Goal: Complete Application Form: Complete application form

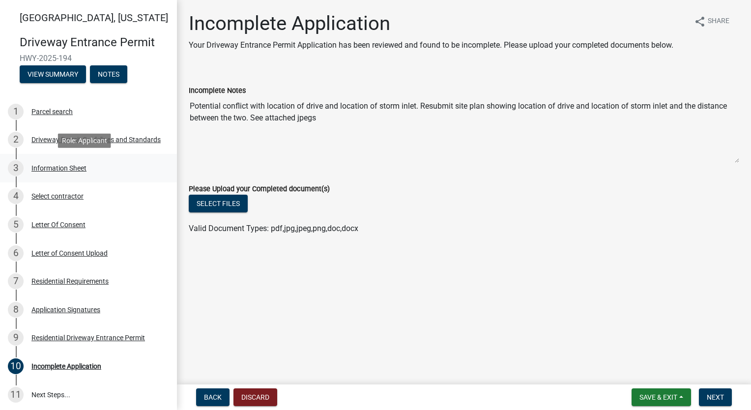
click at [61, 168] on div "Information Sheet" at bounding box center [58, 168] width 55 height 7
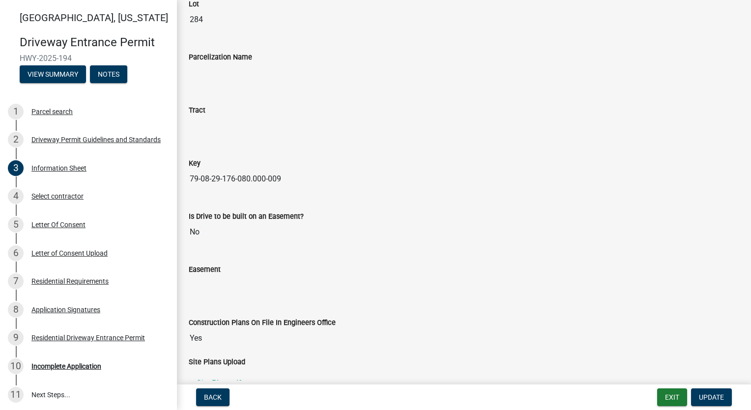
scroll to position [1292, 0]
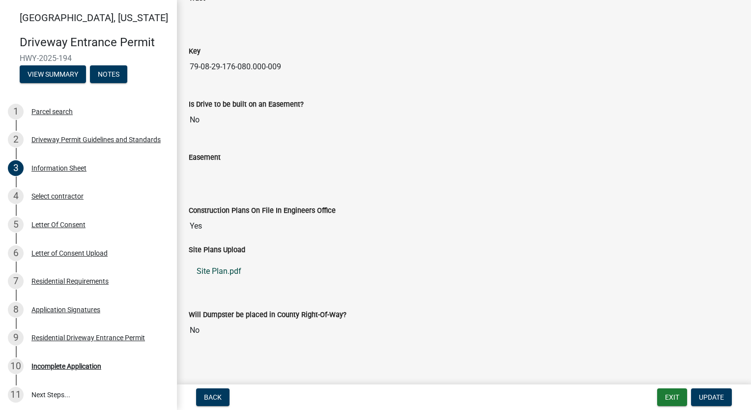
click at [225, 269] on link "Site Plan.pdf" at bounding box center [464, 272] width 551 height 24
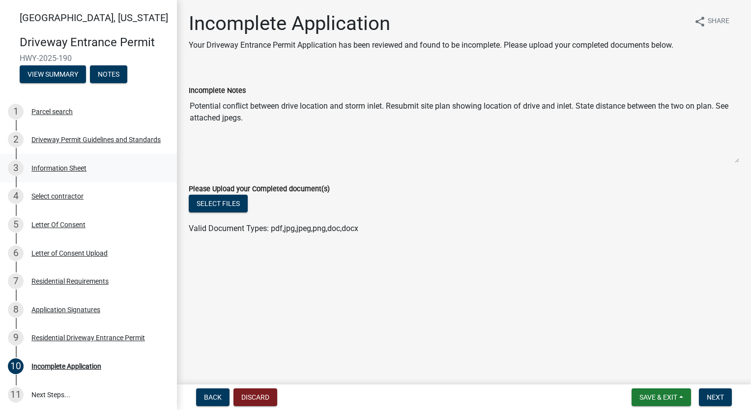
click at [56, 173] on div "3 Information Sheet" at bounding box center [84, 168] width 153 height 16
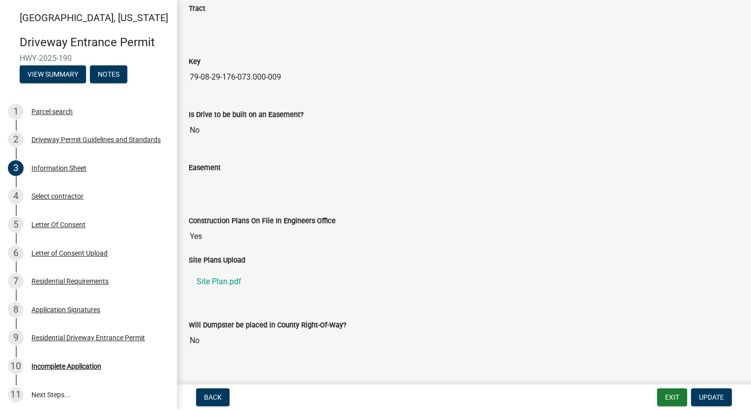
scroll to position [1292, 0]
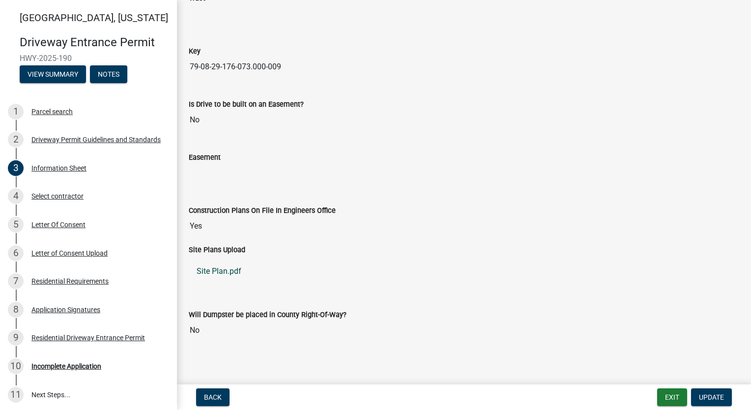
click at [209, 265] on link "Site Plan.pdf" at bounding box center [464, 272] width 551 height 24
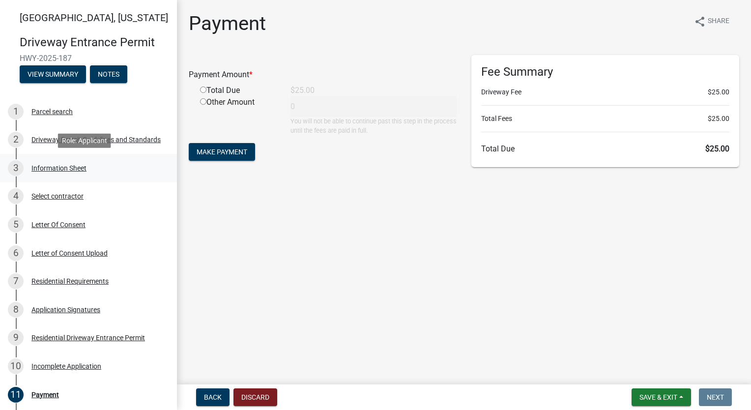
click at [63, 170] on div "Information Sheet" at bounding box center [58, 168] width 55 height 7
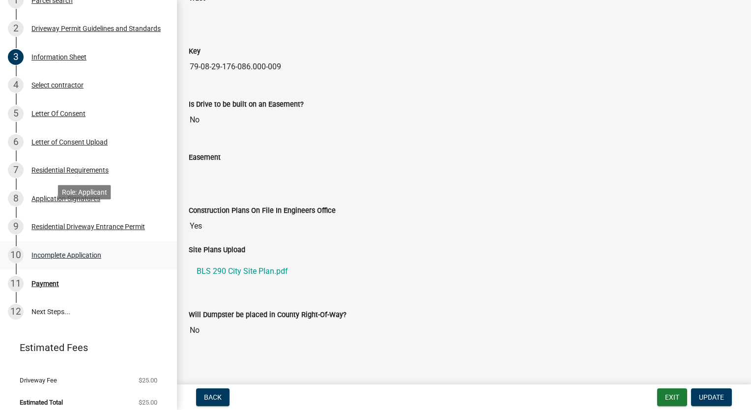
scroll to position [118, 0]
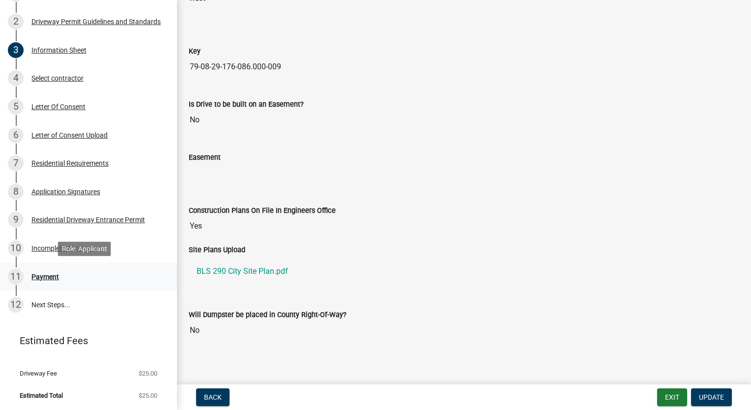
click at [54, 273] on div "Payment" at bounding box center [45, 276] width 28 height 7
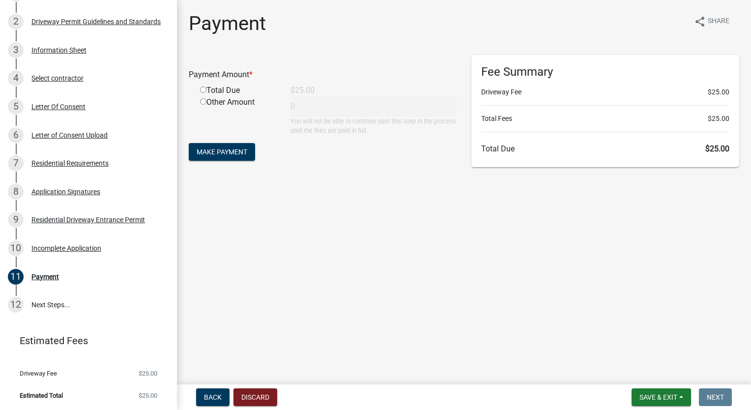
click at [201, 88] on input "radio" at bounding box center [203, 90] width 6 height 6
radio input "true"
type input "25"
click at [207, 153] on span "Make Payment" at bounding box center [222, 152] width 51 height 8
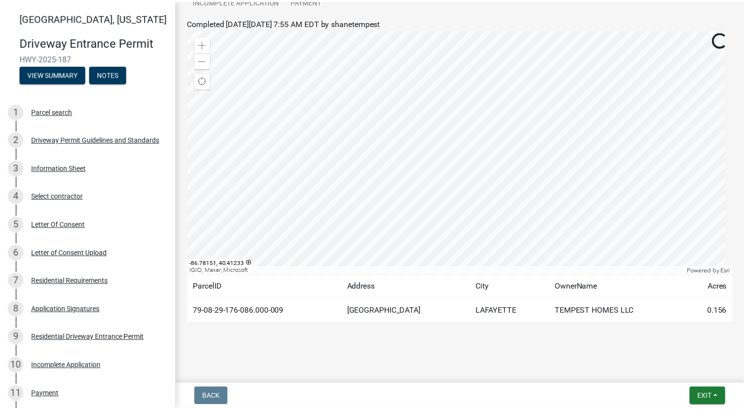
scroll to position [151, 0]
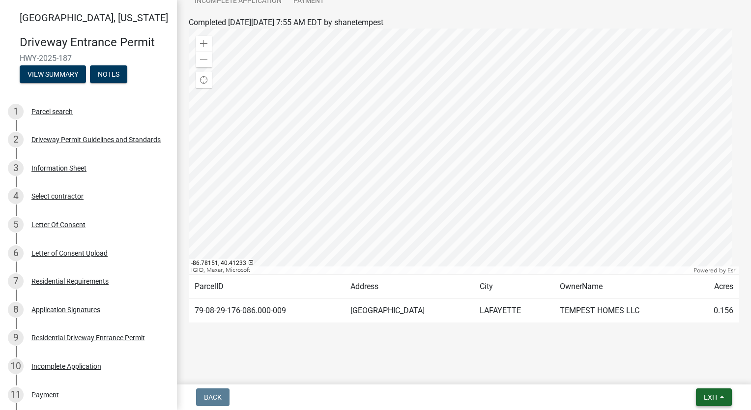
click at [714, 400] on span "Exit" at bounding box center [711, 397] width 14 height 8
click at [707, 375] on button "Save & Exit" at bounding box center [693, 372] width 79 height 24
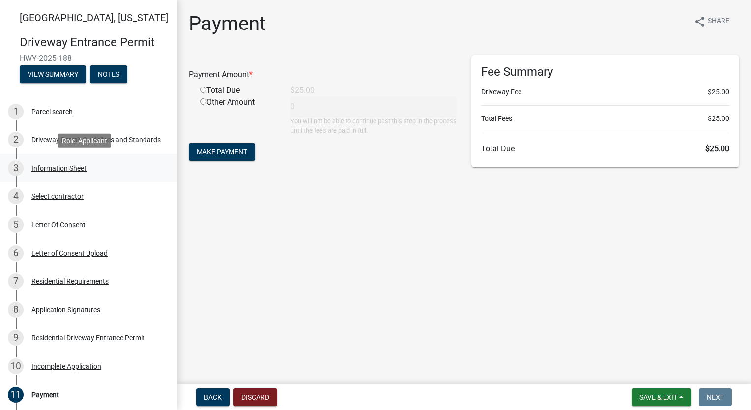
click at [60, 168] on div "Information Sheet" at bounding box center [58, 168] width 55 height 7
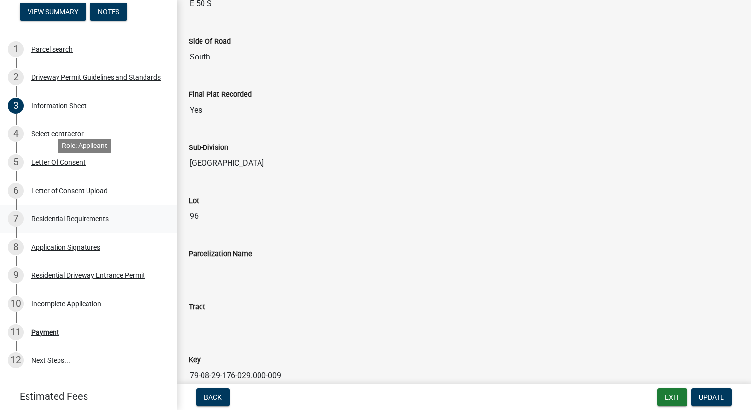
scroll to position [118, 0]
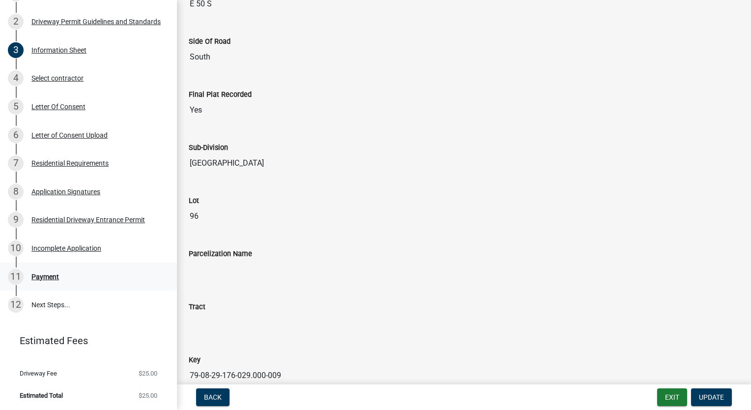
click at [49, 278] on div "Payment" at bounding box center [45, 276] width 28 height 7
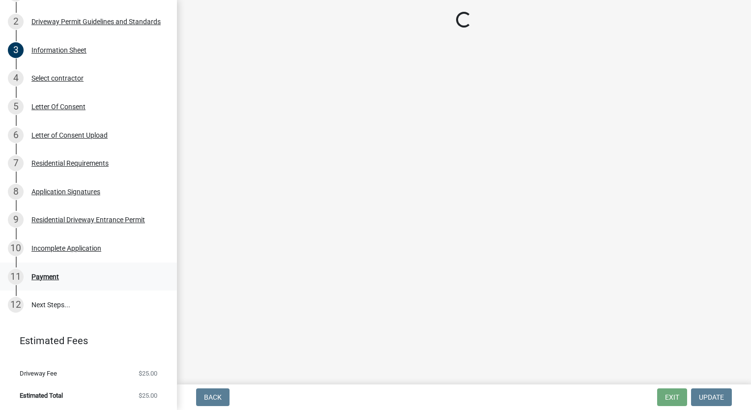
scroll to position [0, 0]
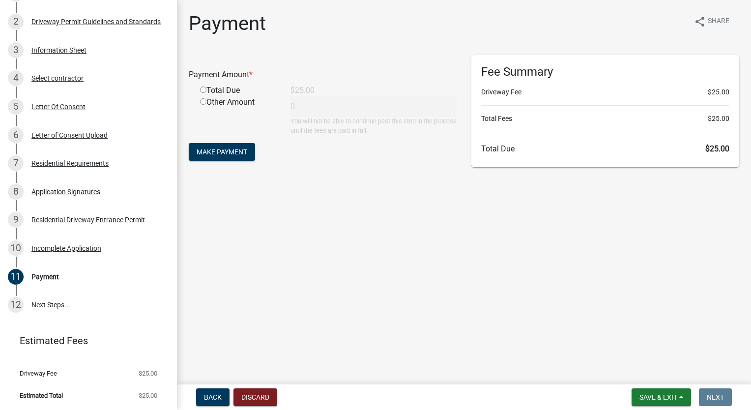
click at [204, 91] on input "radio" at bounding box center [203, 90] width 6 height 6
radio input "true"
type input "25"
click at [232, 150] on span "Make Payment" at bounding box center [222, 152] width 51 height 8
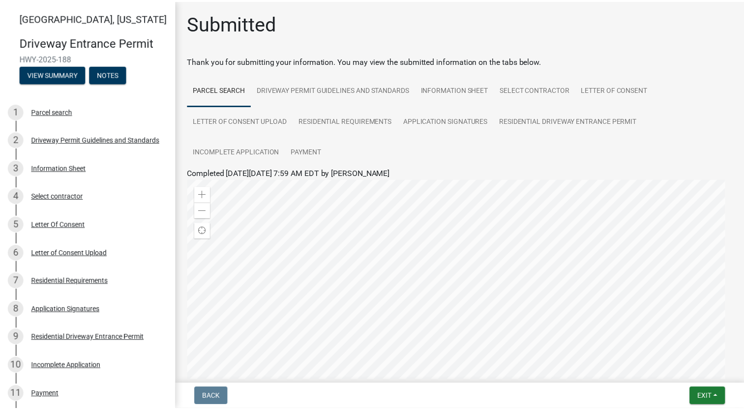
scroll to position [151, 0]
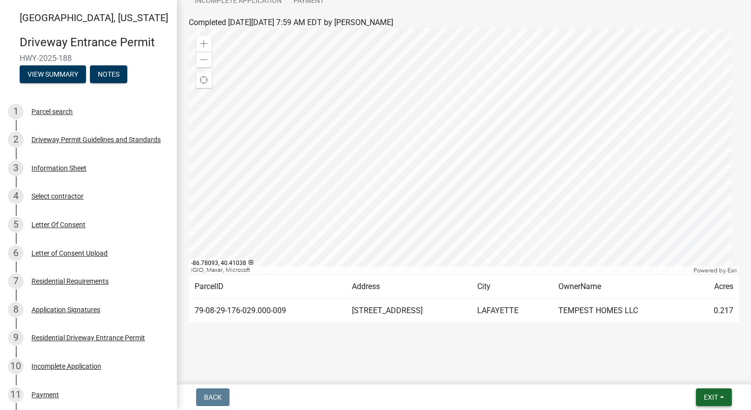
click at [713, 400] on span "Exit" at bounding box center [711, 397] width 14 height 8
click at [712, 374] on button "Save & Exit" at bounding box center [693, 372] width 79 height 24
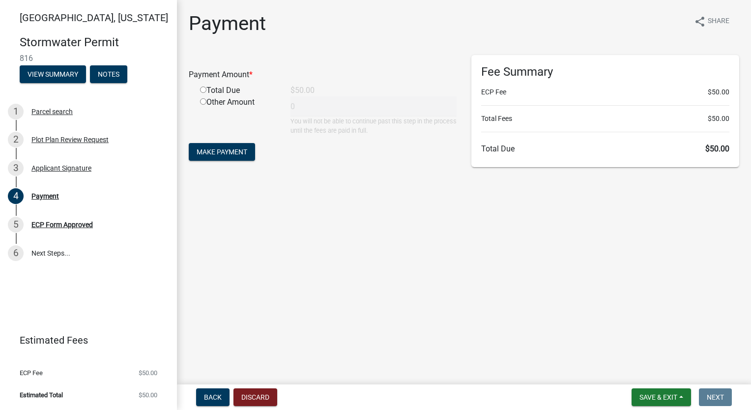
click at [199, 90] on div "Total Due" at bounding box center [238, 91] width 90 height 12
click at [205, 87] on input "radio" at bounding box center [203, 90] width 6 height 6
radio input "true"
type input "50"
click at [217, 158] on button "Make Payment" at bounding box center [222, 152] width 66 height 18
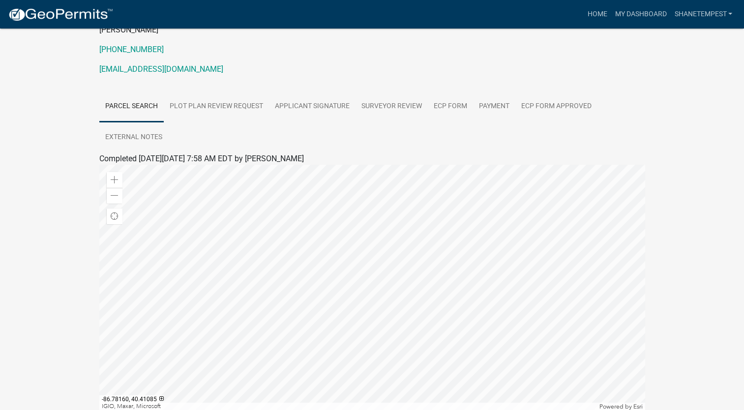
scroll to position [221, 0]
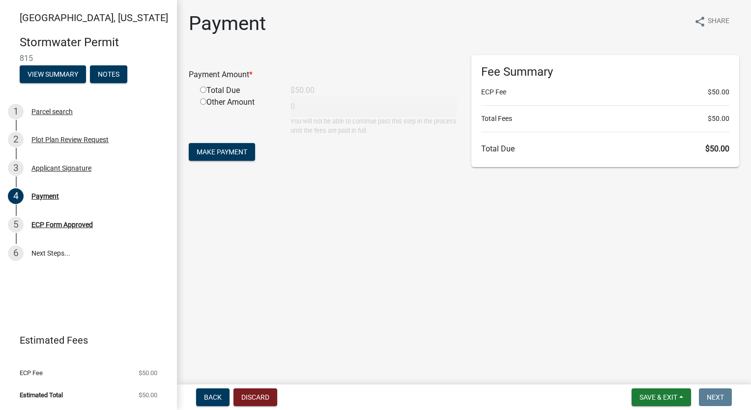
click at [204, 88] on input "radio" at bounding box center [203, 90] width 6 height 6
radio input "true"
type input "50"
click at [221, 156] on button "Make Payment" at bounding box center [222, 152] width 66 height 18
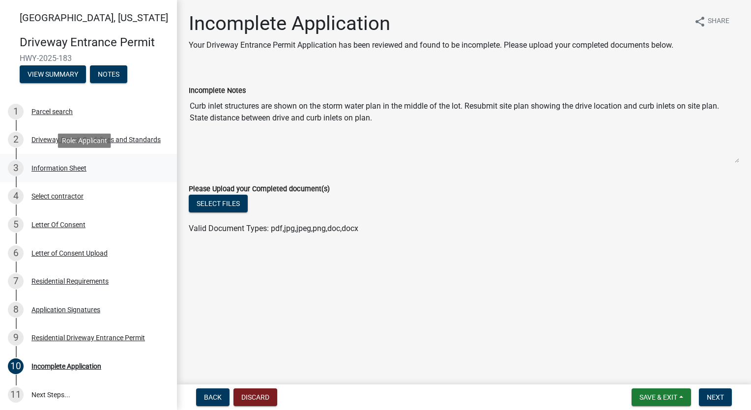
click at [71, 166] on div "Information Sheet" at bounding box center [58, 168] width 55 height 7
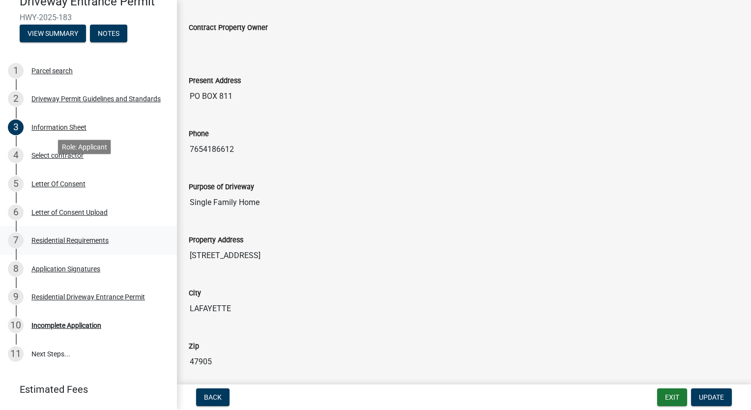
scroll to position [68, 0]
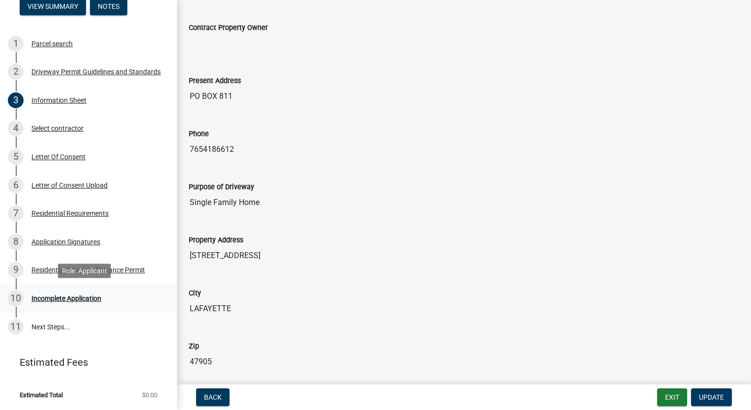
click at [87, 296] on div "Incomplete Application" at bounding box center [66, 298] width 70 height 7
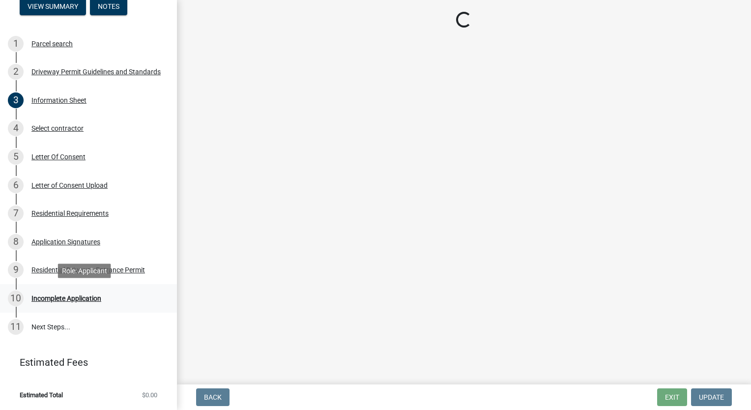
scroll to position [0, 0]
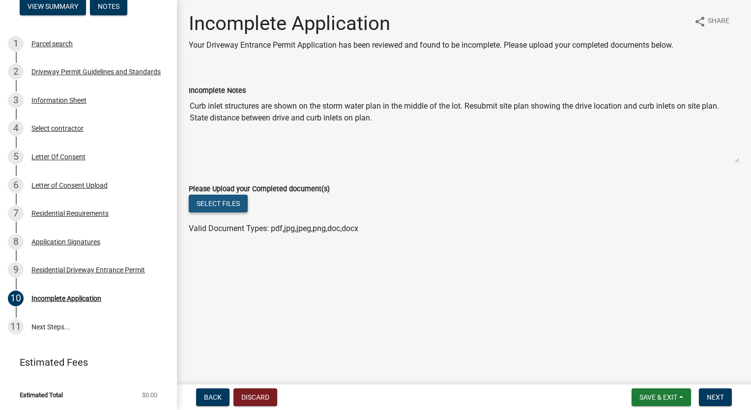
click at [229, 205] on button "Select files" at bounding box center [218, 204] width 59 height 18
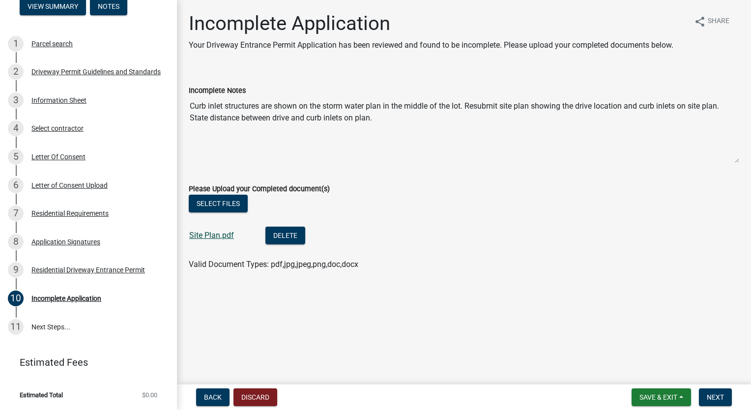
click at [221, 237] on link "Site Plan.pdf" at bounding box center [211, 235] width 45 height 9
click at [277, 235] on button "Delete" at bounding box center [285, 236] width 40 height 18
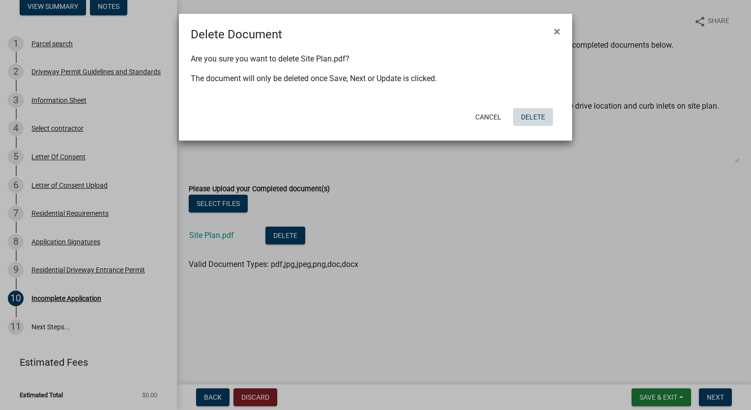
click at [549, 120] on button "Delete" at bounding box center [533, 117] width 40 height 18
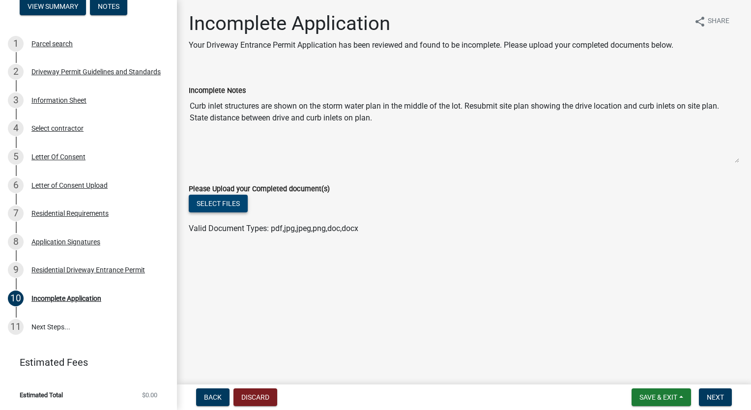
click at [220, 206] on button "Select files" at bounding box center [218, 204] width 59 height 18
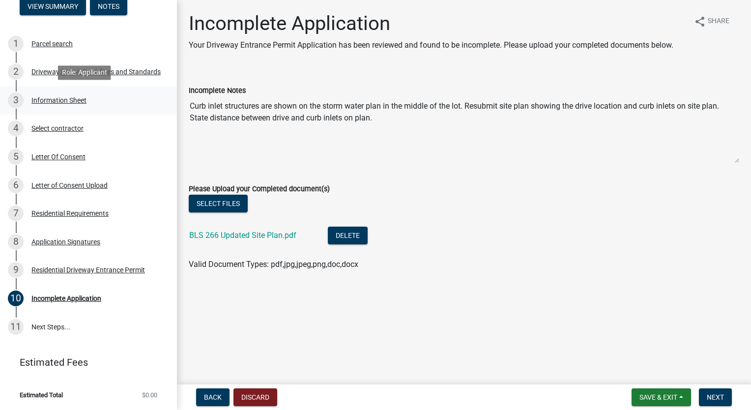
click at [77, 98] on div "Information Sheet" at bounding box center [58, 100] width 55 height 7
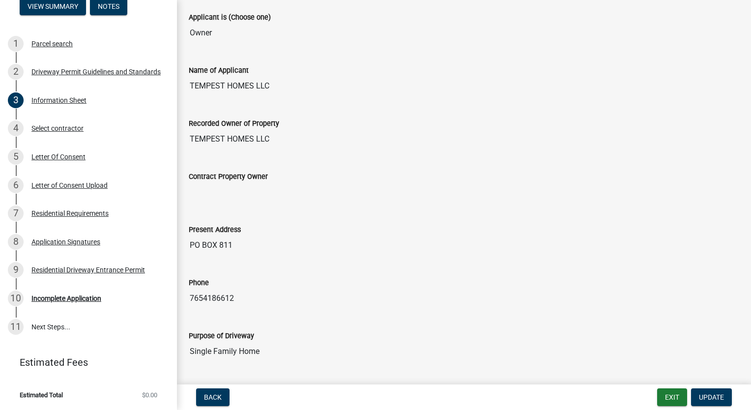
scroll to position [344, 0]
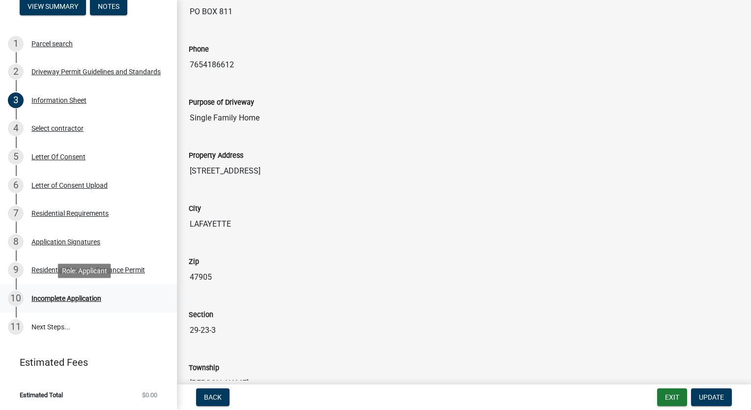
click at [82, 297] on div "Incomplete Application" at bounding box center [66, 298] width 70 height 7
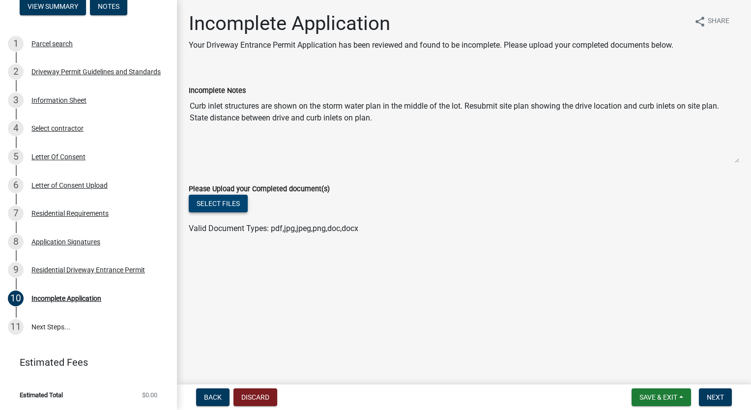
click at [233, 207] on button "Select files" at bounding box center [218, 204] width 59 height 18
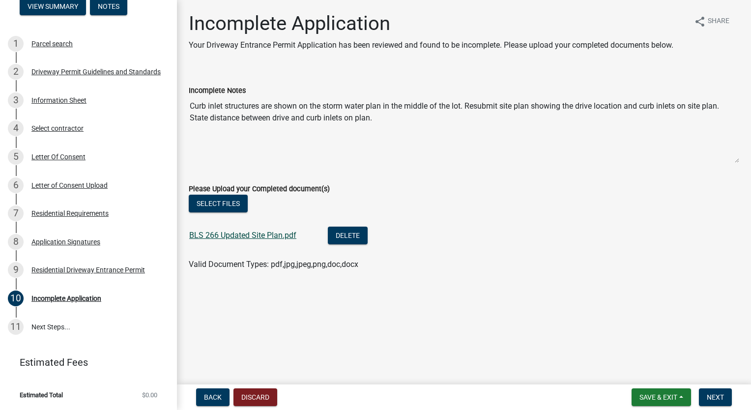
click at [268, 234] on link "BLS 266 Updated Site Plan.pdf" at bounding box center [242, 235] width 107 height 9
click at [519, 210] on div "Select files" at bounding box center [464, 205] width 551 height 20
click at [707, 396] on span "Next" at bounding box center [715, 397] width 17 height 8
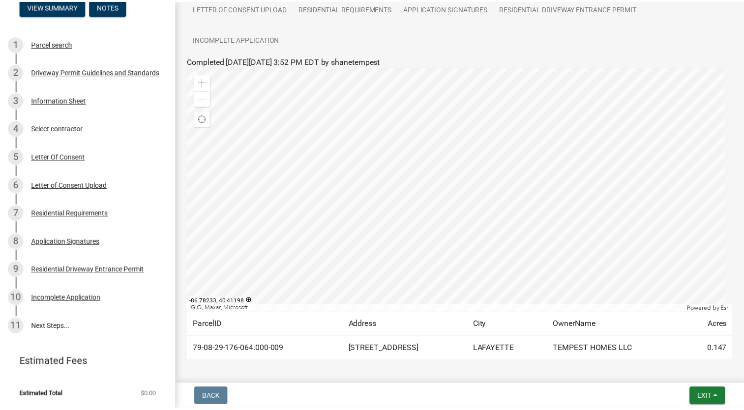
scroll to position [151, 0]
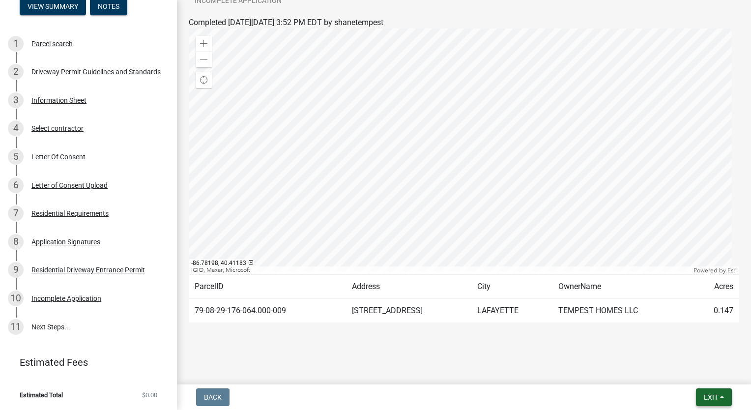
click at [710, 394] on span "Exit" at bounding box center [711, 397] width 14 height 8
click at [708, 373] on button "Save & Exit" at bounding box center [693, 372] width 79 height 24
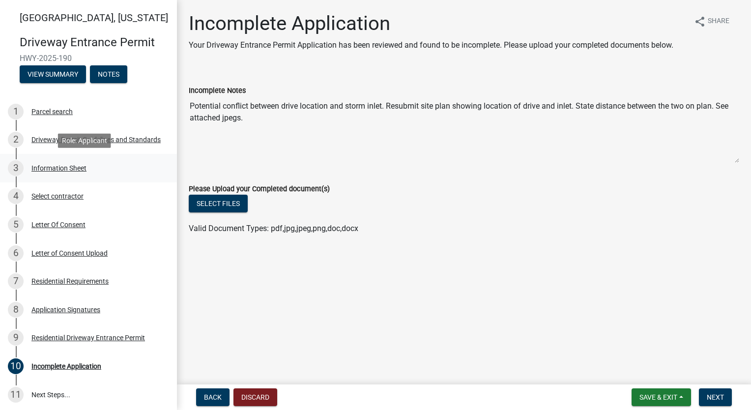
click at [63, 167] on div "Information Sheet" at bounding box center [58, 168] width 55 height 7
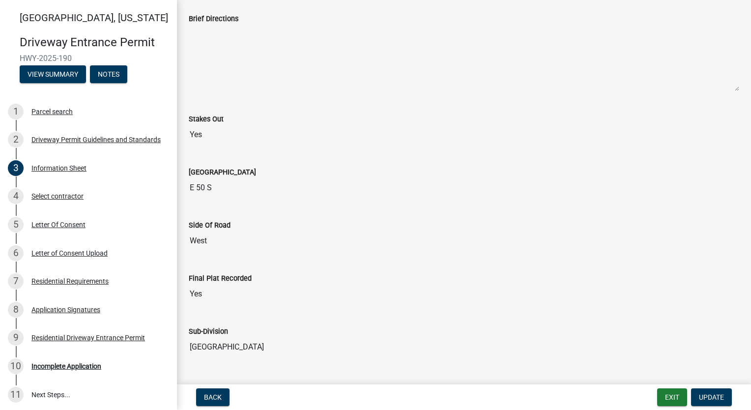
scroll to position [885, 0]
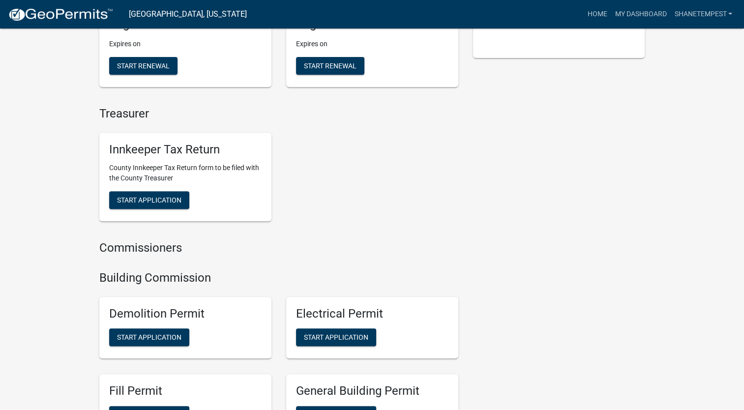
scroll to position [492, 0]
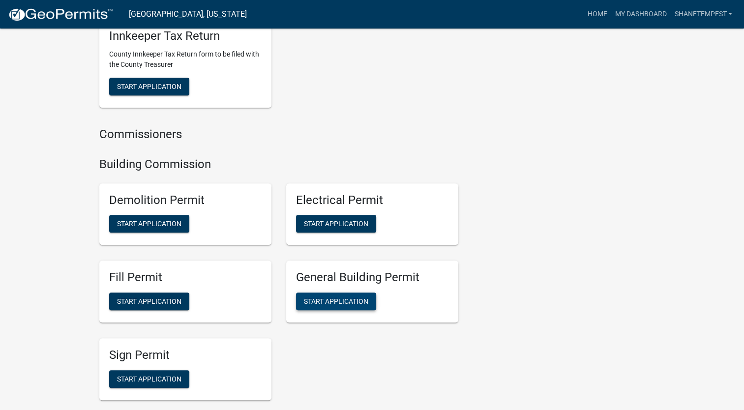
click at [366, 303] on span "Start Application" at bounding box center [336, 301] width 64 height 8
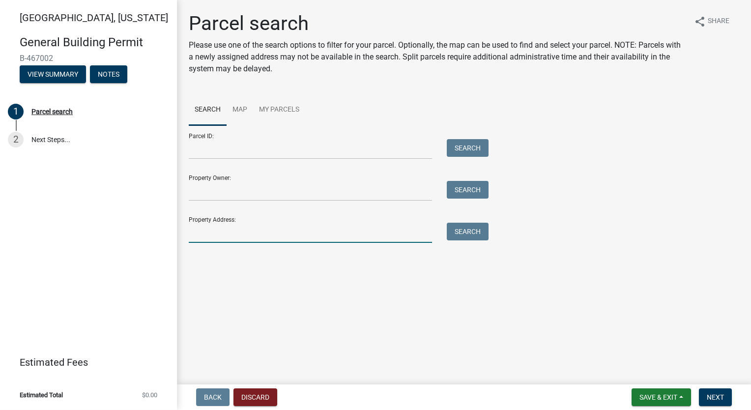
click at [248, 236] on input "Property Address:" at bounding box center [310, 233] width 243 height 20
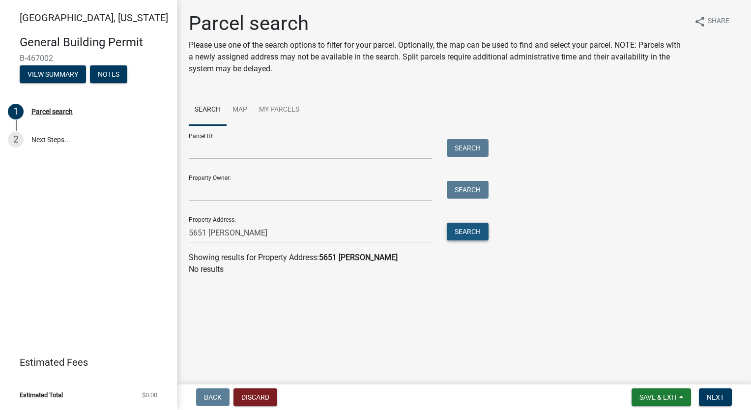
click at [471, 229] on button "Search" at bounding box center [468, 232] width 42 height 18
drag, startPoint x: 281, startPoint y: 231, endPoint x: 53, endPoint y: 230, distance: 228.1
click at [53, 230] on div "Tippecanoe County, Indiana General Building Permit B-467002 View Summary Notes …" at bounding box center [375, 205] width 751 height 410
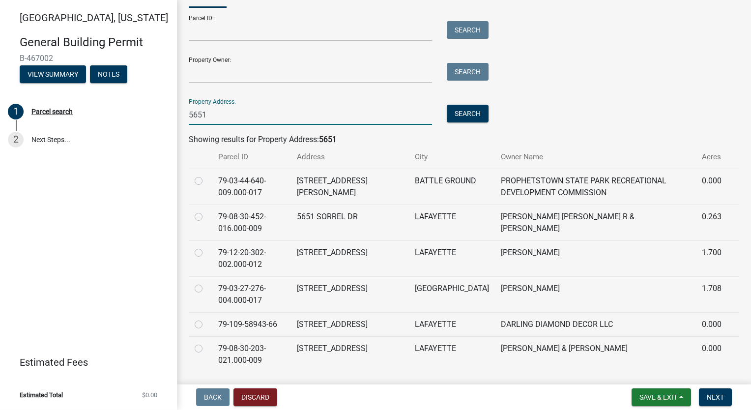
scroll to position [60, 0]
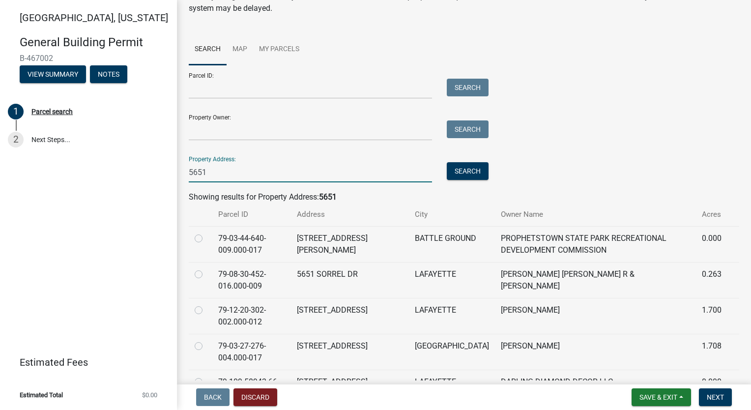
click at [226, 173] on input "5651" at bounding box center [310, 172] width 243 height 20
click at [456, 170] on button "Search" at bounding box center [468, 171] width 42 height 18
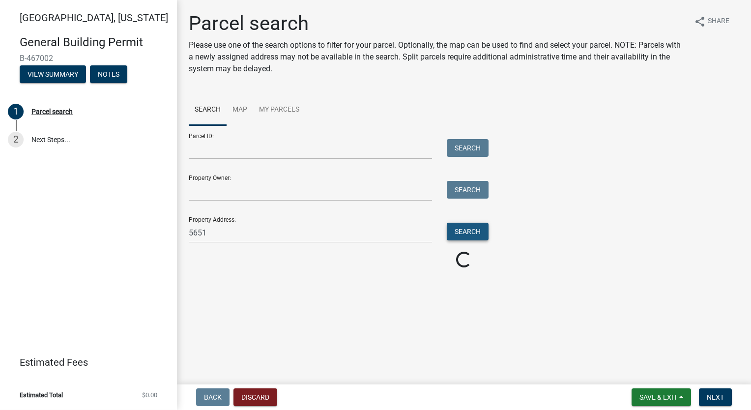
scroll to position [0, 0]
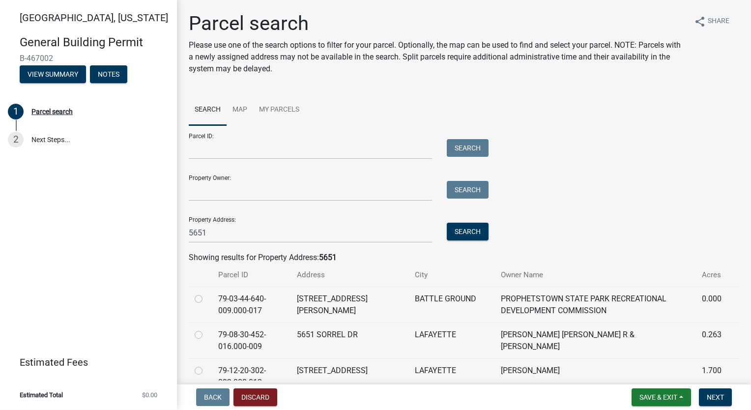
click at [257, 220] on div "Property Address: 5651 Search" at bounding box center [336, 226] width 295 height 34
click at [256, 232] on input "5651" at bounding box center [310, 233] width 243 height 20
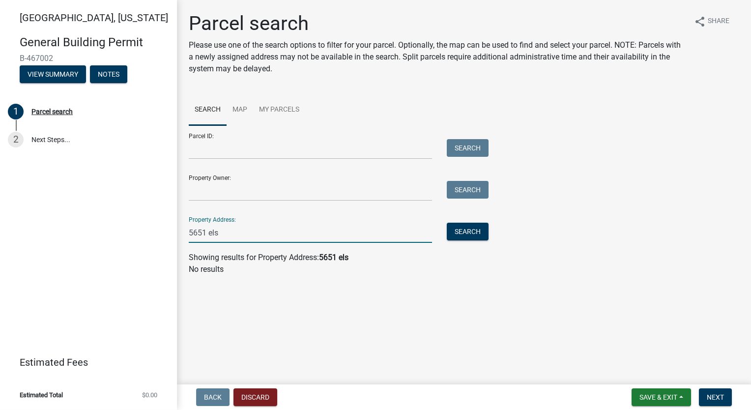
type input "5651 els"
click at [604, 127] on div "Parcel ID: Search Property Owner: Search Property Address: 5651 els Search" at bounding box center [464, 183] width 551 height 117
click at [555, 321] on main "Parcel search Please use one of the search options to filter for your parcel. O…" at bounding box center [464, 190] width 574 height 380
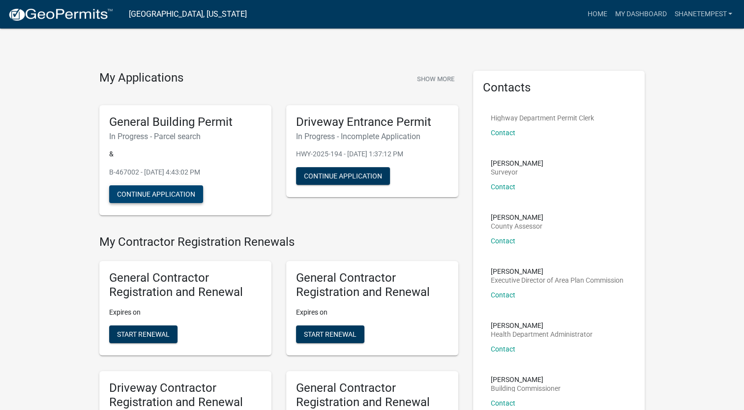
click at [183, 193] on button "Continue Application" at bounding box center [156, 194] width 94 height 18
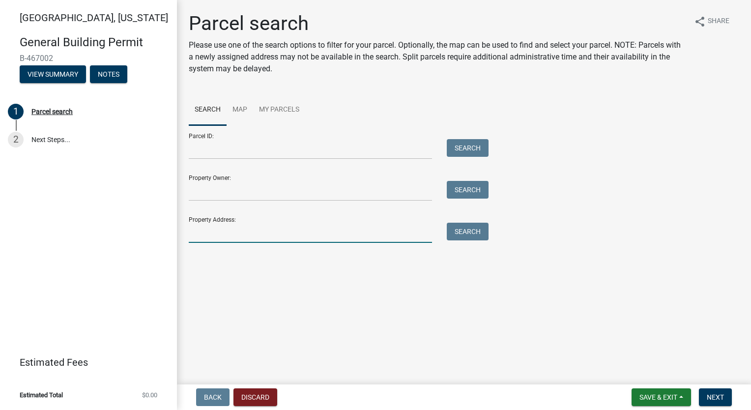
click at [296, 235] on input "Property Address:" at bounding box center [310, 233] width 243 height 20
type input "5951 [GEOGRAPHIC_DATA]"
click at [465, 226] on button "Search" at bounding box center [468, 232] width 42 height 18
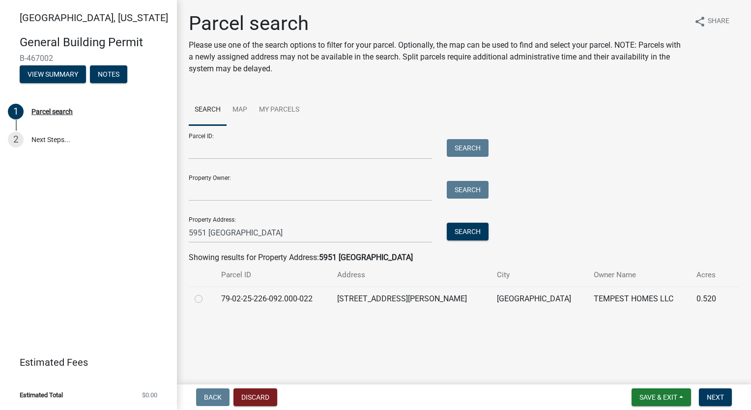
click at [206, 293] on label at bounding box center [206, 293] width 0 height 0
click at [206, 297] on input "radio" at bounding box center [209, 296] width 6 height 6
radio input "true"
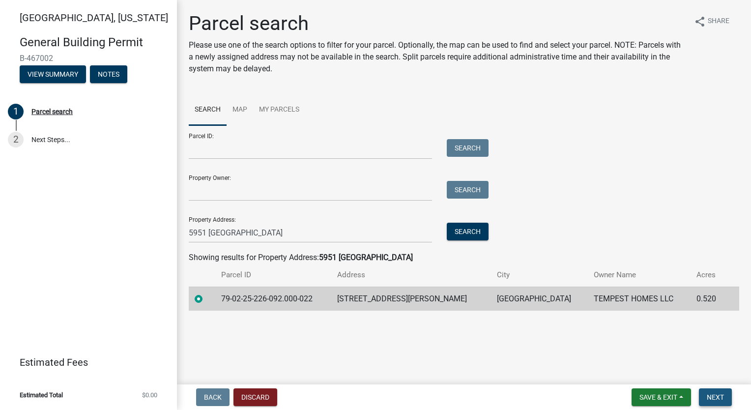
click at [711, 393] on span "Next" at bounding box center [715, 397] width 17 height 8
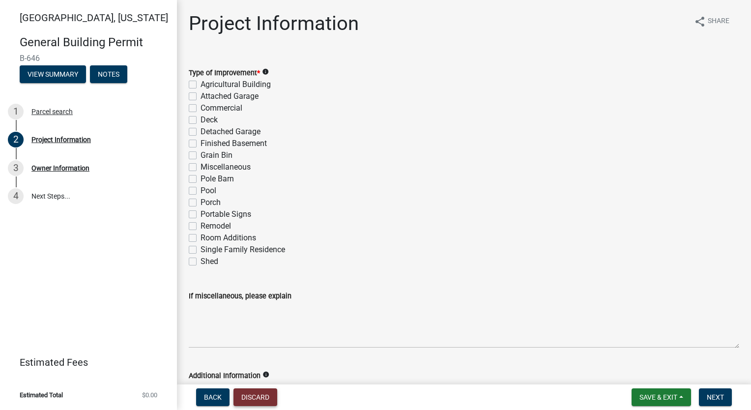
click at [270, 395] on button "Discard" at bounding box center [255, 397] width 44 height 18
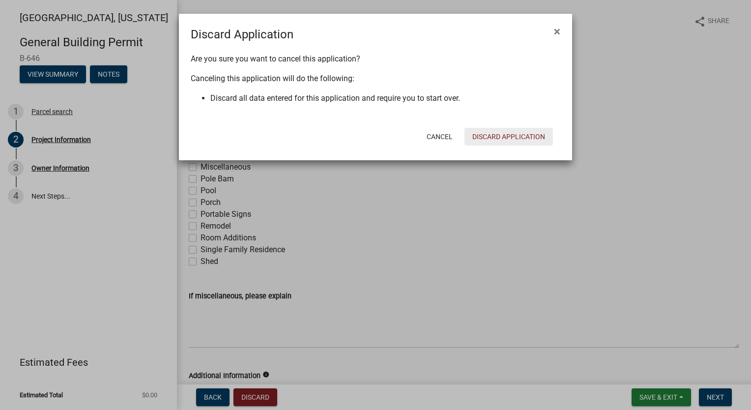
click at [507, 139] on button "Discard Application" at bounding box center [508, 137] width 88 height 18
